Goal: Task Accomplishment & Management: Use online tool/utility

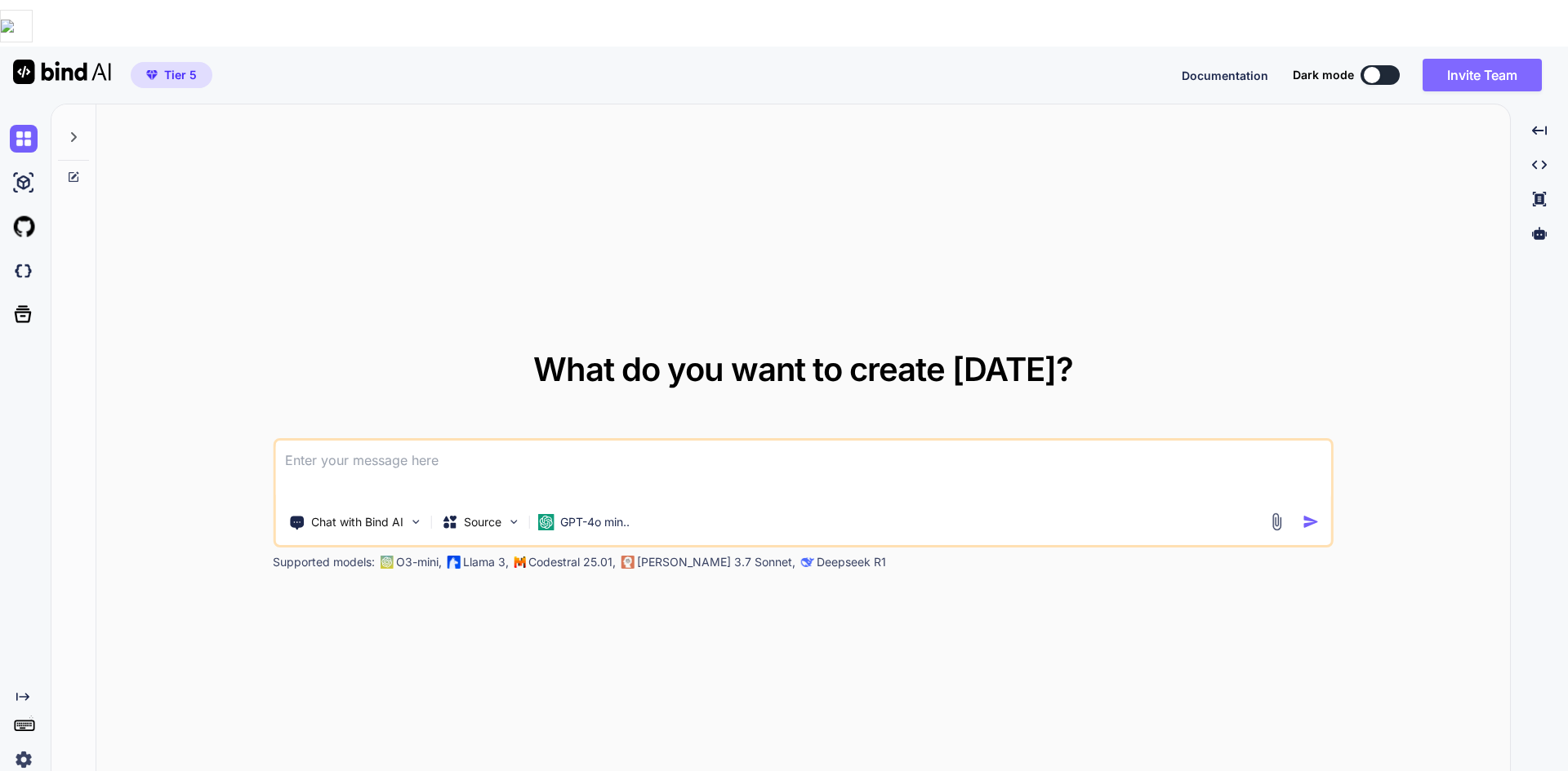
click at [1519, 59] on button "Invite Team" at bounding box center [1481, 75] width 119 height 33
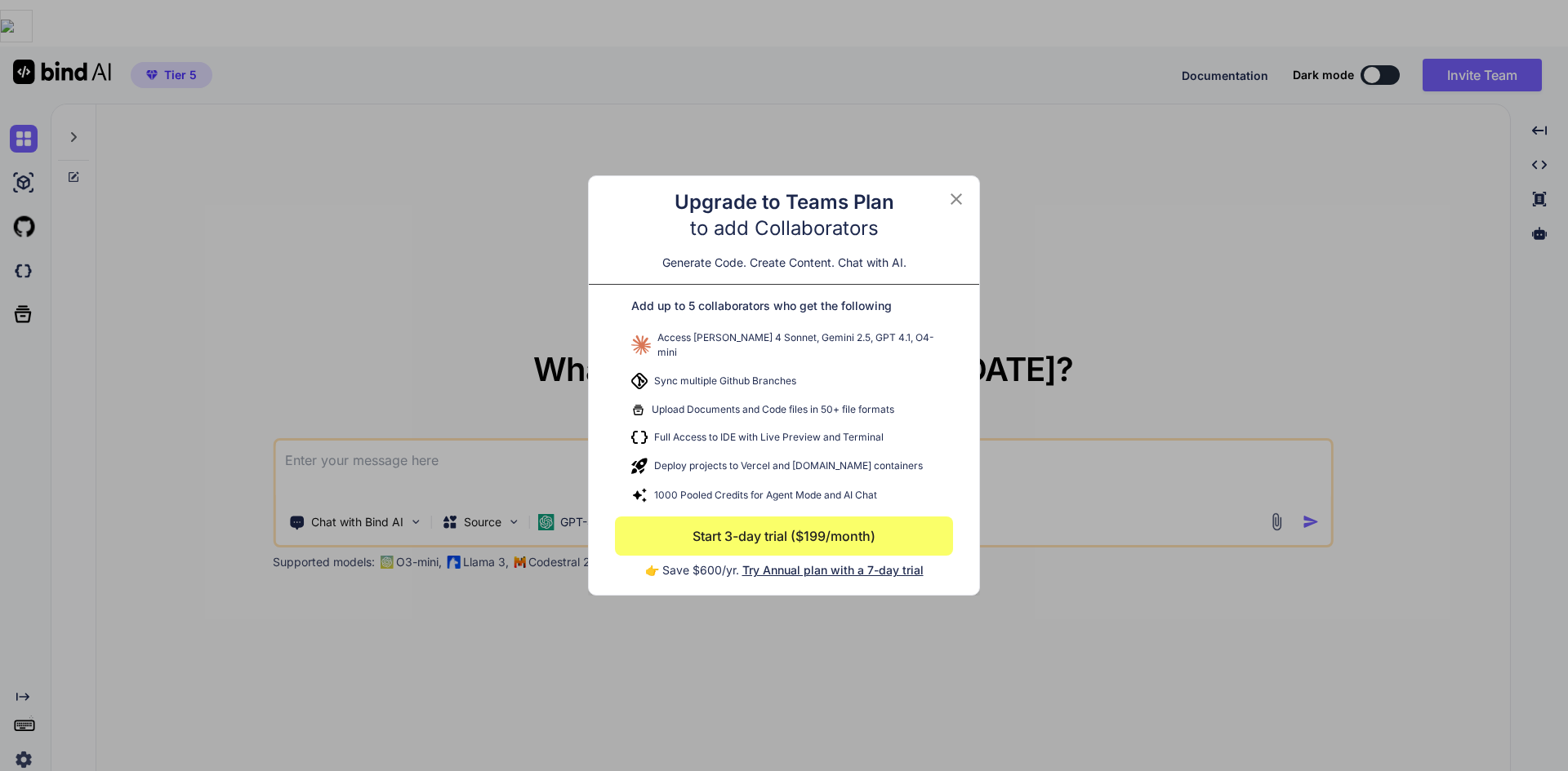
click at [1400, 106] on div "Upgrade to Teams Plan to add Collaborators Generate Code. Create Content. Chat …" at bounding box center [784, 386] width 1568 height 771
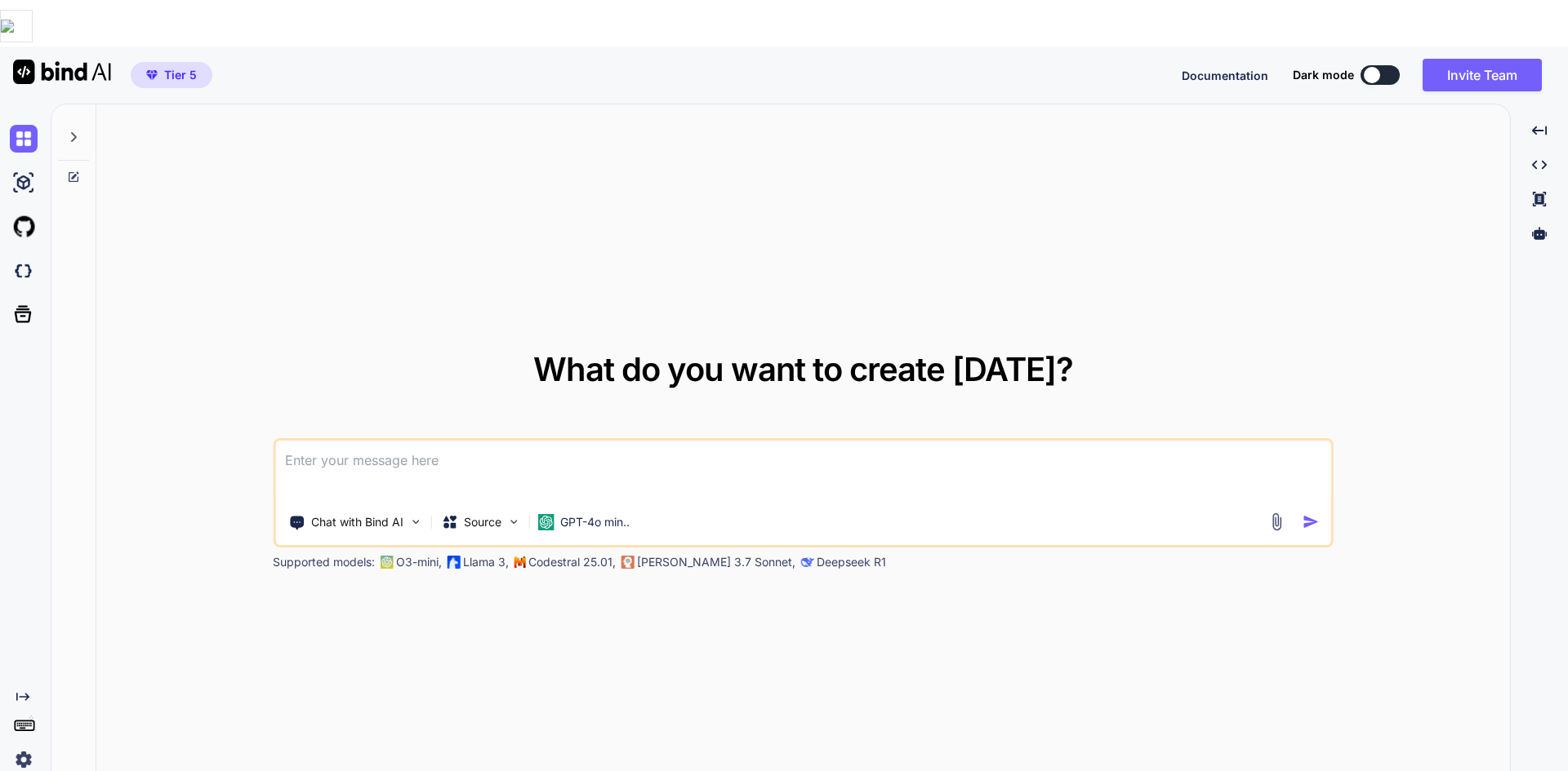
drag, startPoint x: 803, startPoint y: 444, endPoint x: 748, endPoint y: 412, distance: 63.6
click at [802, 444] on textarea at bounding box center [803, 471] width 1056 height 60
click at [22, 169] on img at bounding box center [24, 183] width 28 height 28
type textarea "x"
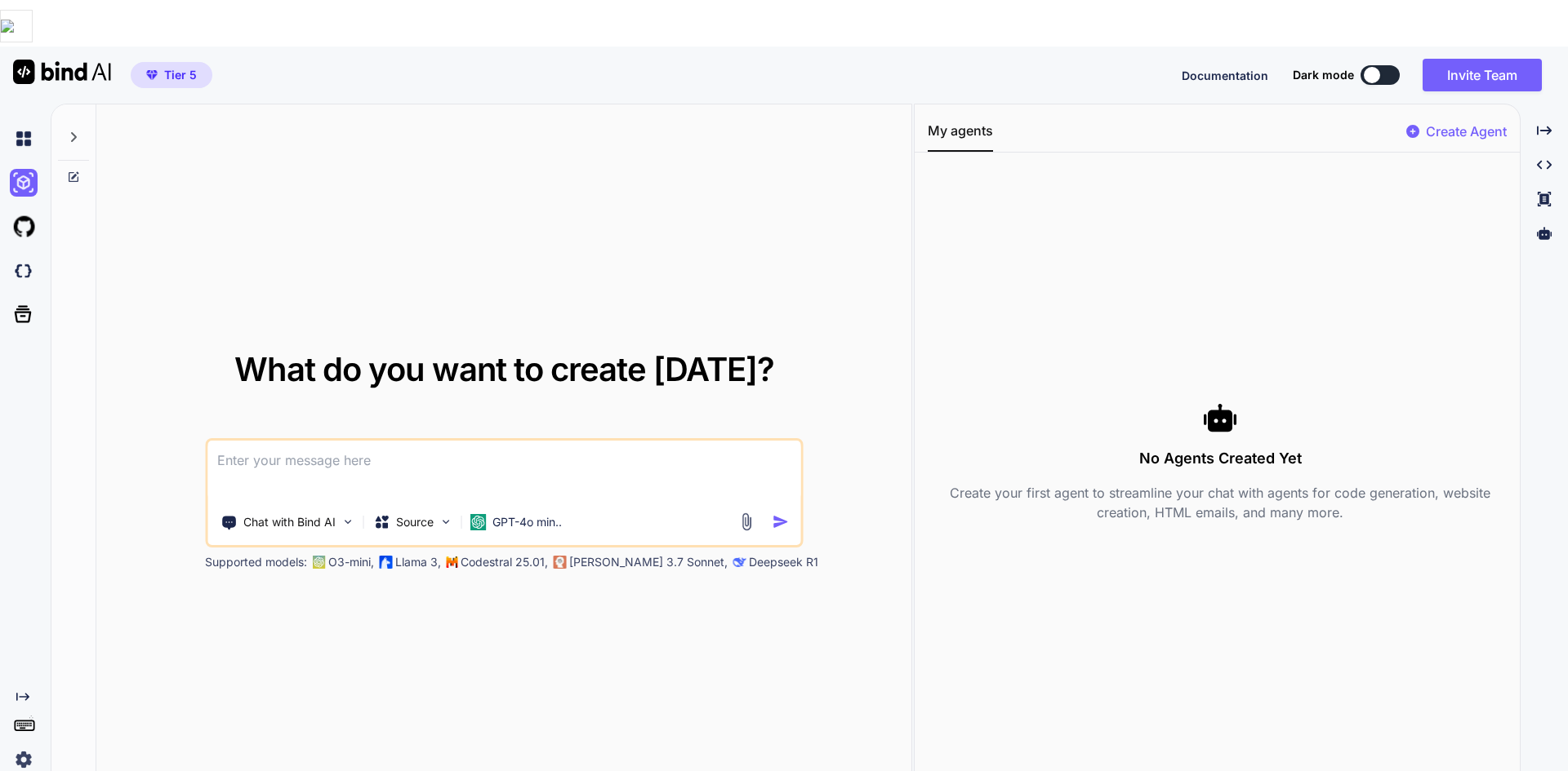
click at [172, 62] on button "Tier 5" at bounding box center [171, 75] width 82 height 26
click at [1493, 59] on button "Invite Team" at bounding box center [1481, 75] width 119 height 33
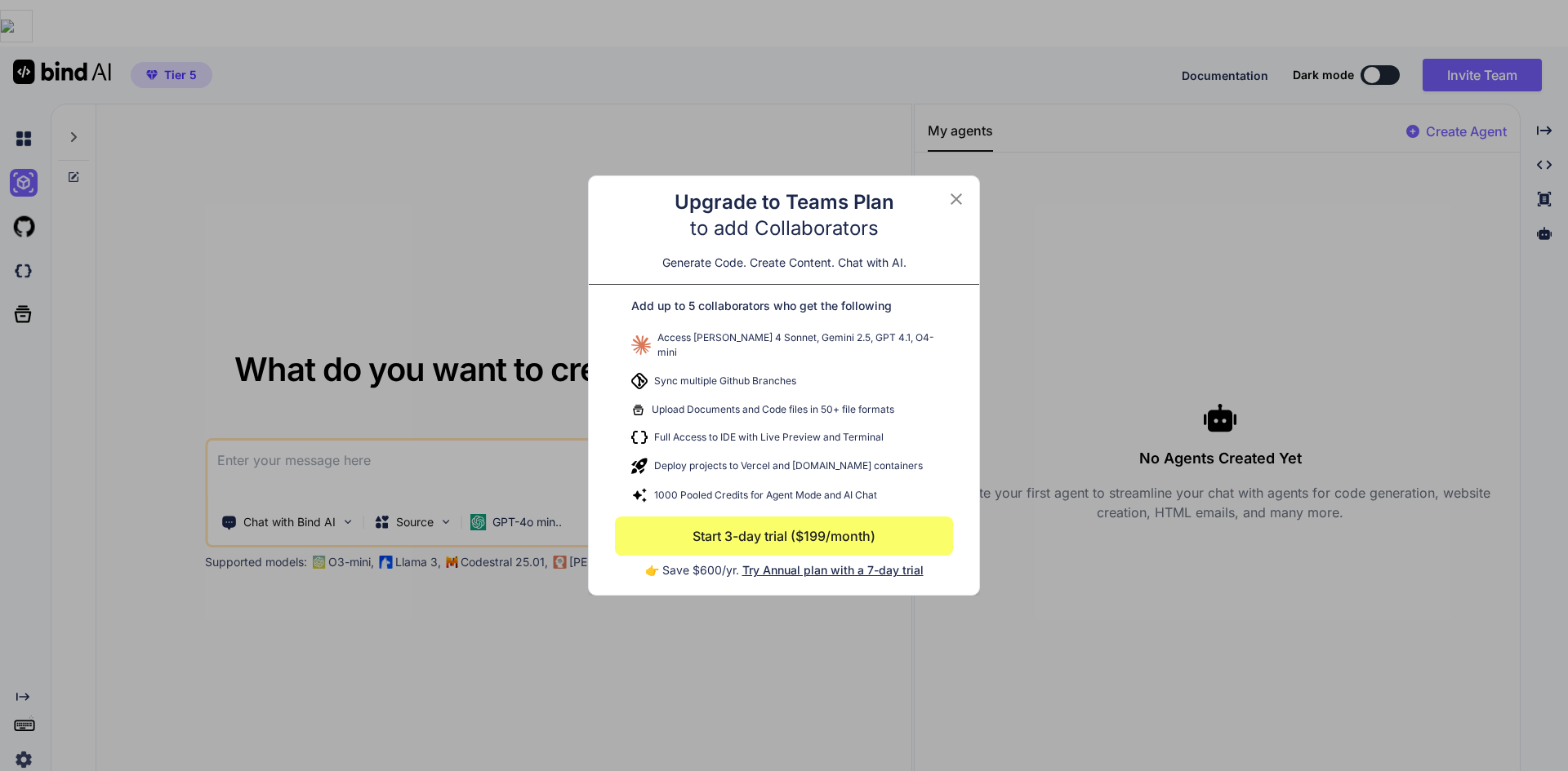
click at [958, 205] on icon at bounding box center [957, 199] width 11 height 11
